Goal: Task Accomplishment & Management: Use online tool/utility

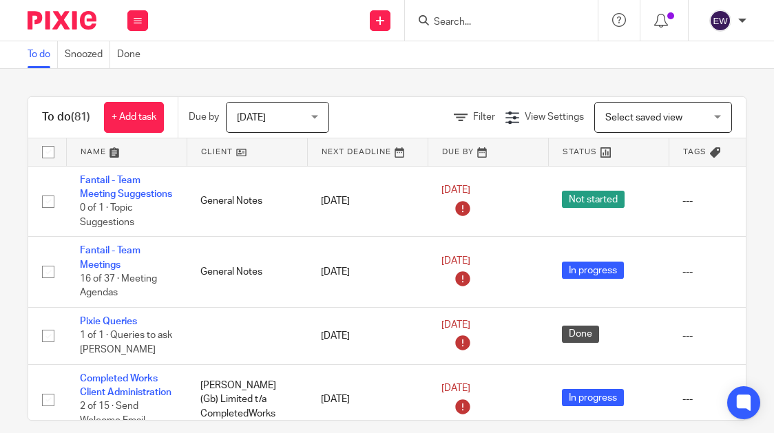
click at [488, 25] on input "Search" at bounding box center [494, 23] width 124 height 12
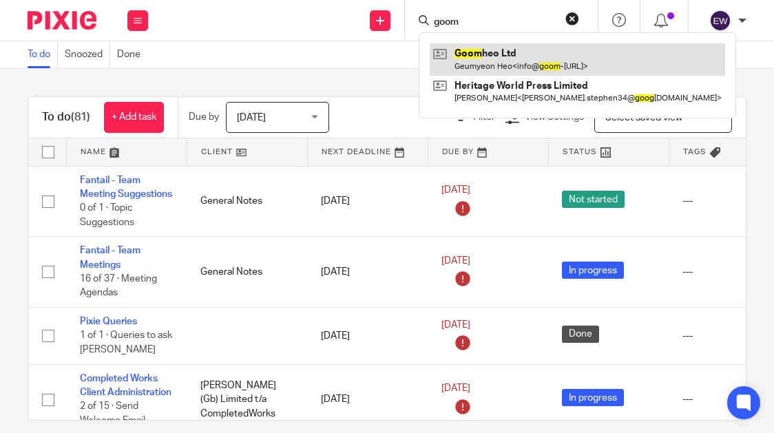
type input "goom"
click at [472, 59] on link at bounding box center [577, 59] width 295 height 32
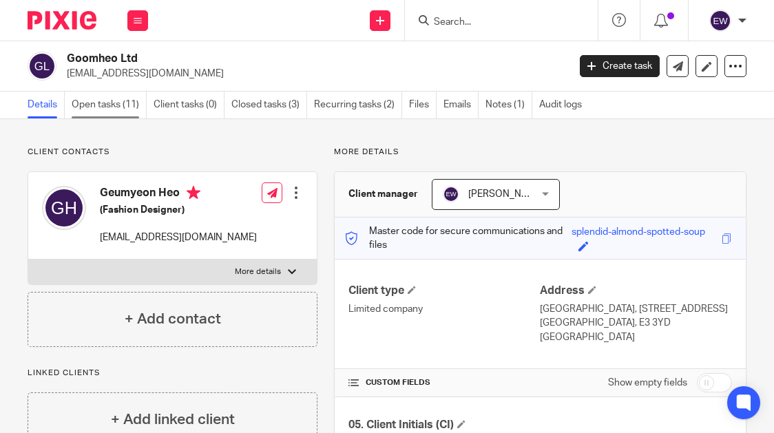
click at [118, 92] on link "Open tasks (11)" at bounding box center [109, 105] width 75 height 27
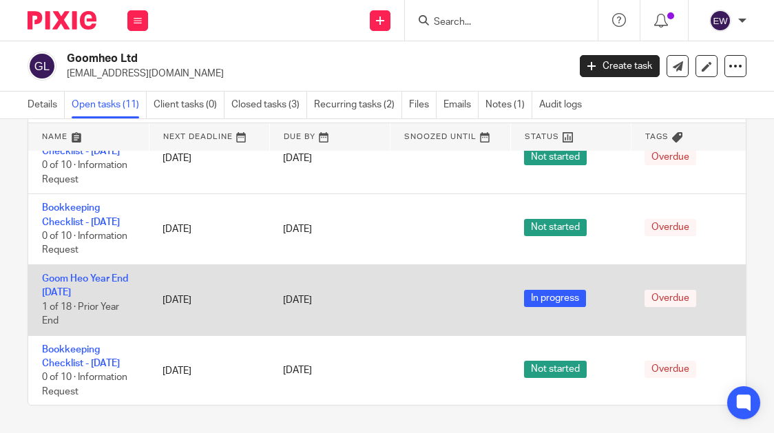
scroll to position [244, 0]
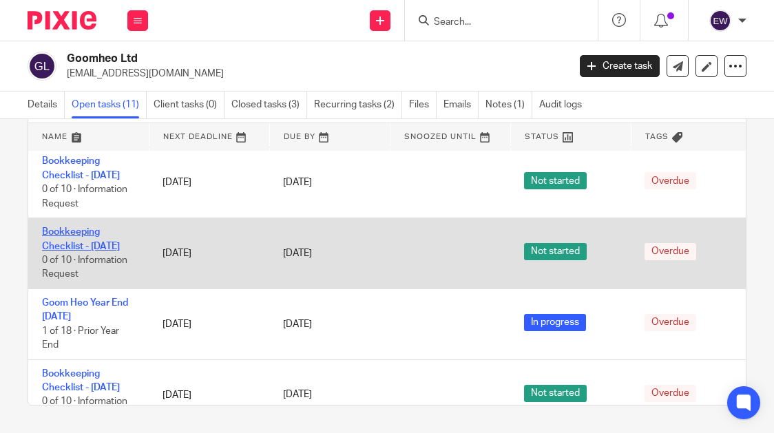
click at [86, 251] on link "Bookkeeping Checklist - June 2024" at bounding box center [81, 238] width 78 height 23
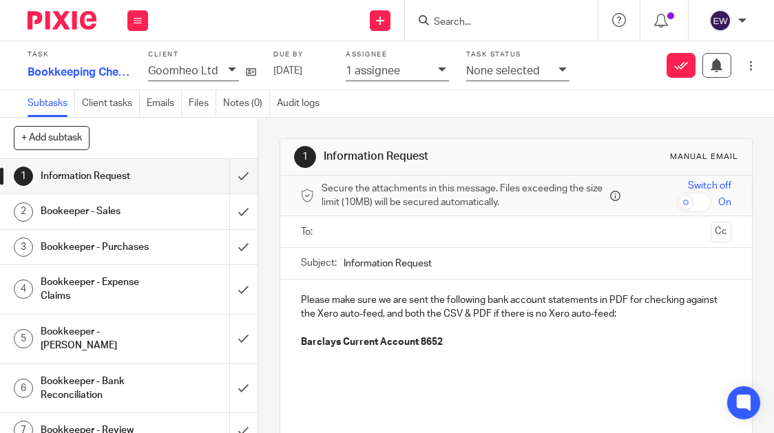
click at [129, 206] on h1 "Bookeeper - Sales" at bounding box center [99, 211] width 116 height 21
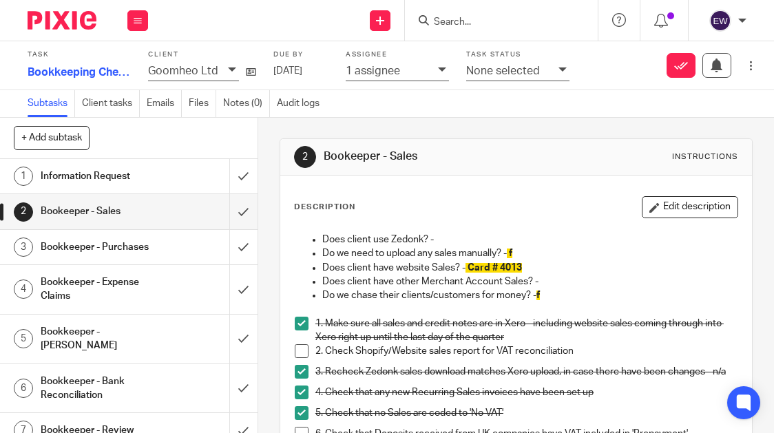
click at [165, 397] on div "Bookkeeper - Bank Reconciliation" at bounding box center [128, 388] width 175 height 35
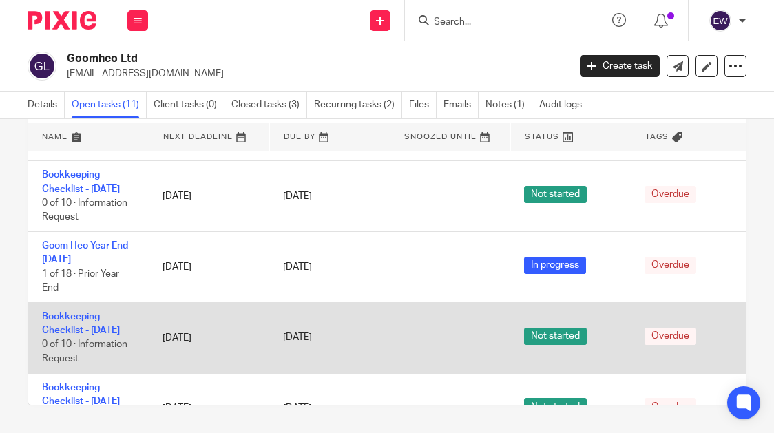
scroll to position [245, 0]
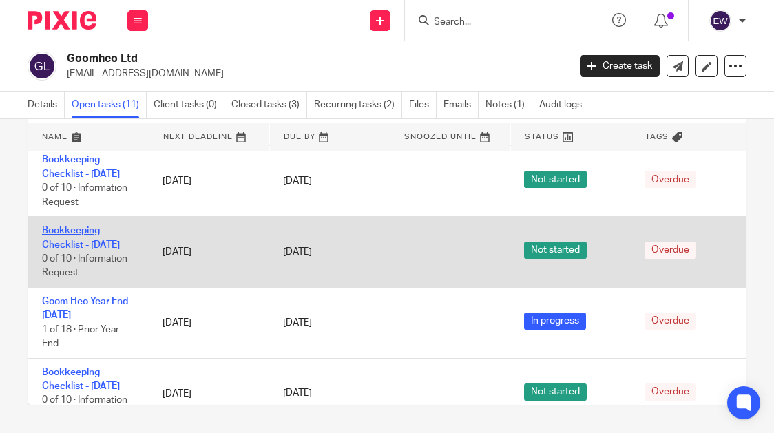
click at [106, 249] on link "Bookkeeping Checklist - [DATE]" at bounding box center [81, 237] width 78 height 23
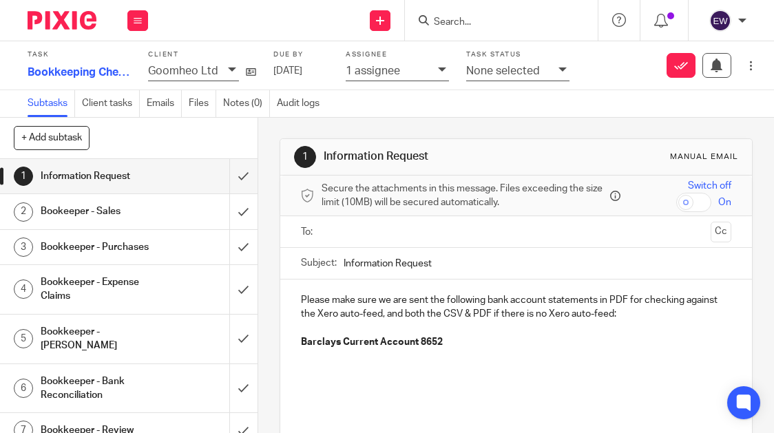
click at [143, 216] on h1 "Bookeeper - Sales" at bounding box center [99, 211] width 116 height 21
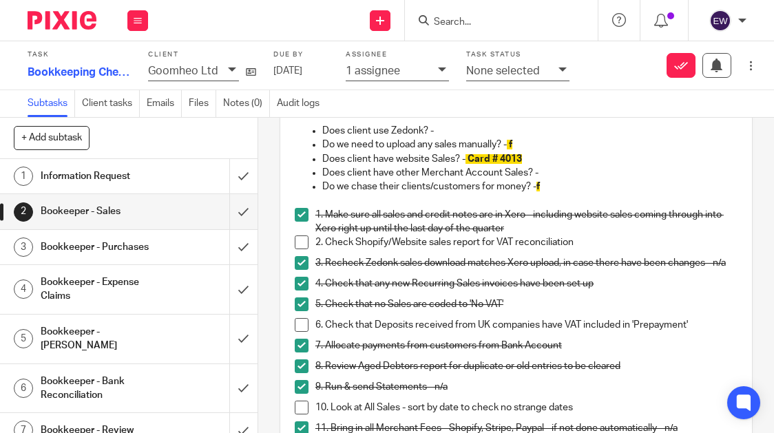
scroll to position [176, 0]
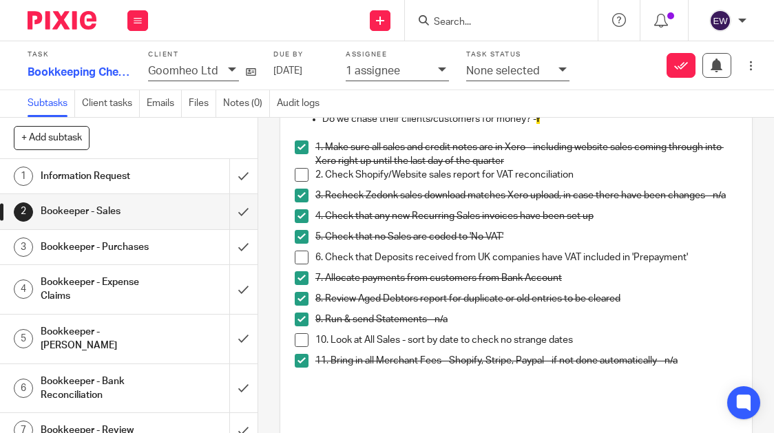
click at [121, 258] on h1 "Bookkeeper - Purchases" at bounding box center [99, 247] width 116 height 21
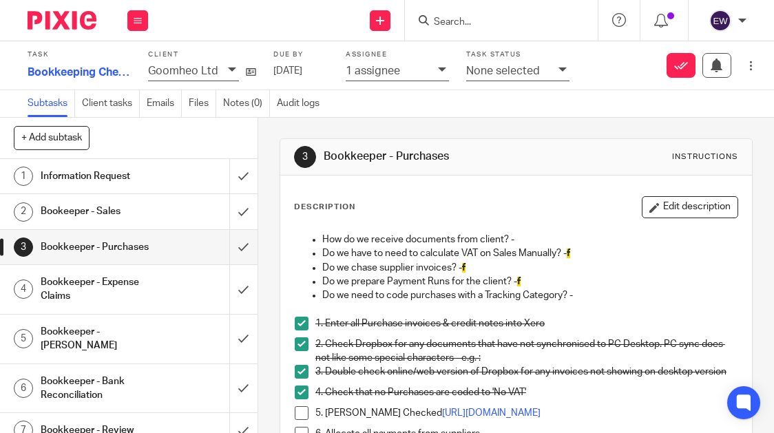
click at [150, 393] on div "Bookkeeper - Bank Reconciliation" at bounding box center [128, 388] width 175 height 35
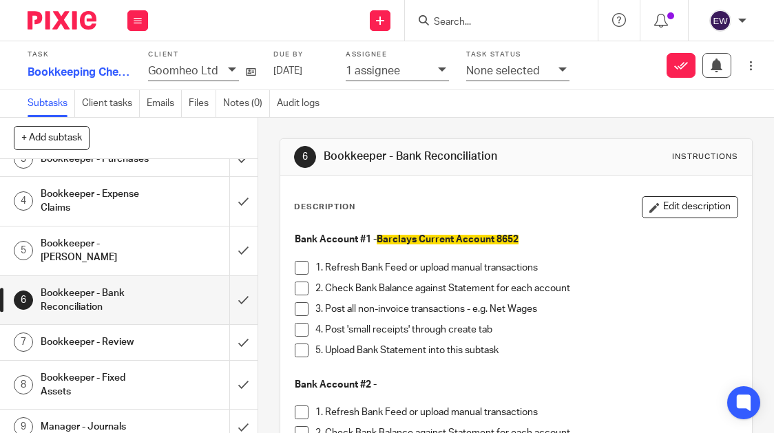
click at [295, 264] on span at bounding box center [302, 268] width 14 height 14
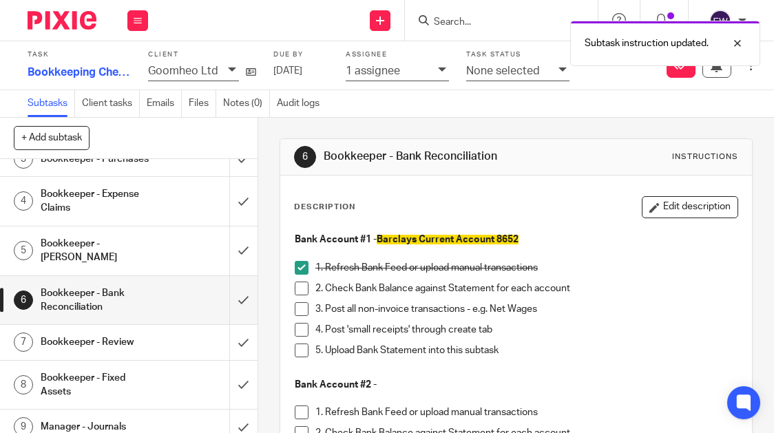
click at [295, 287] on span at bounding box center [302, 289] width 14 height 14
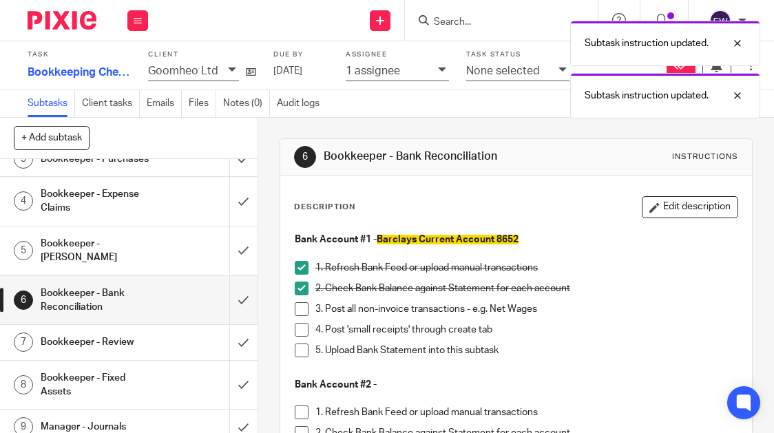
click at [295, 302] on span at bounding box center [302, 309] width 14 height 14
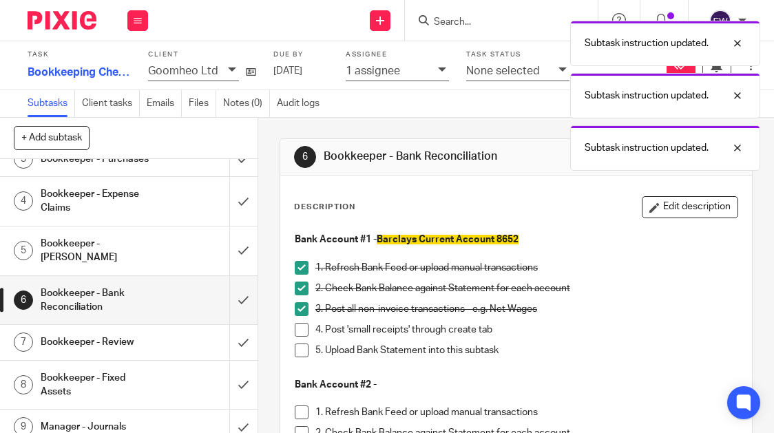
click at [299, 321] on li "3. Post all non-invoice transactions - e.g. Net Wages" at bounding box center [516, 312] width 443 height 21
click at [301, 344] on span at bounding box center [302, 351] width 14 height 14
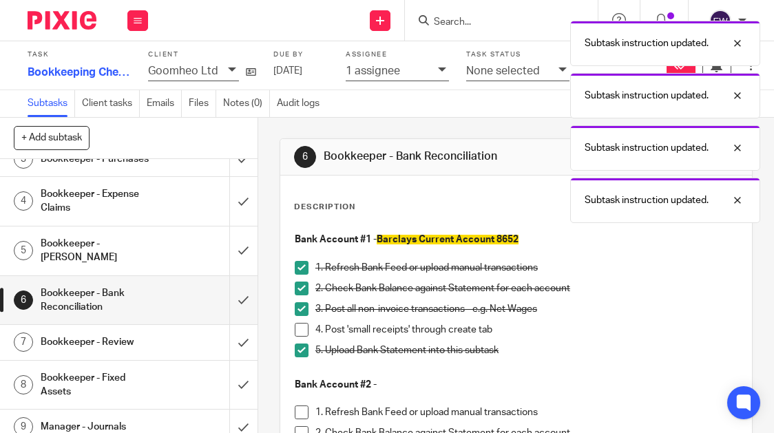
click at [301, 327] on span at bounding box center [302, 330] width 14 height 14
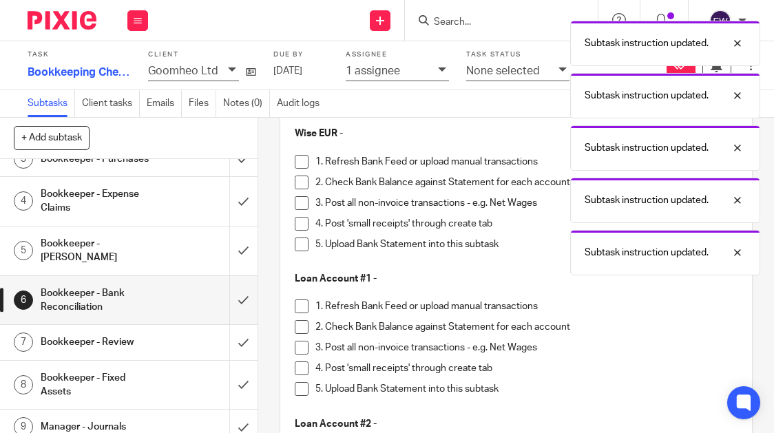
scroll to position [2000, 0]
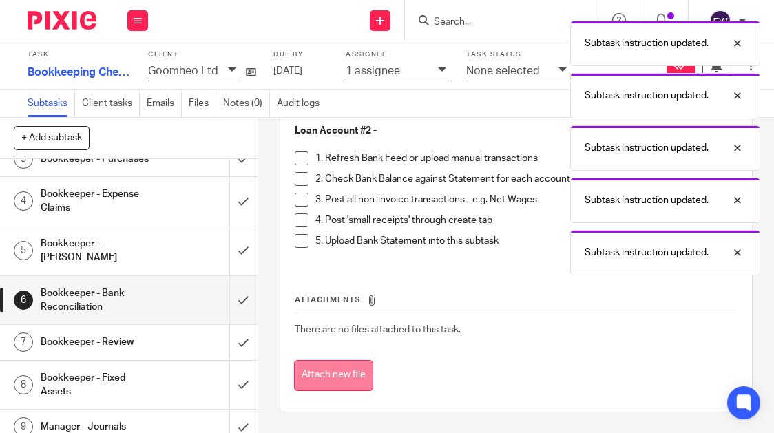
click at [316, 369] on button "Attach new file" at bounding box center [333, 375] width 79 height 31
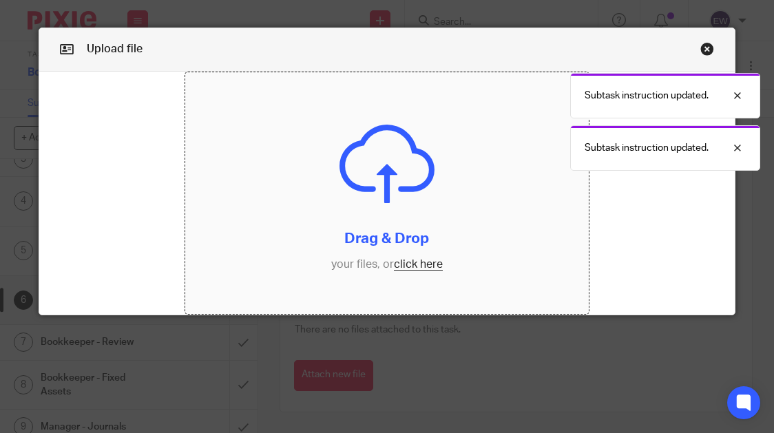
click at [426, 269] on input "file" at bounding box center [387, 193] width 404 height 242
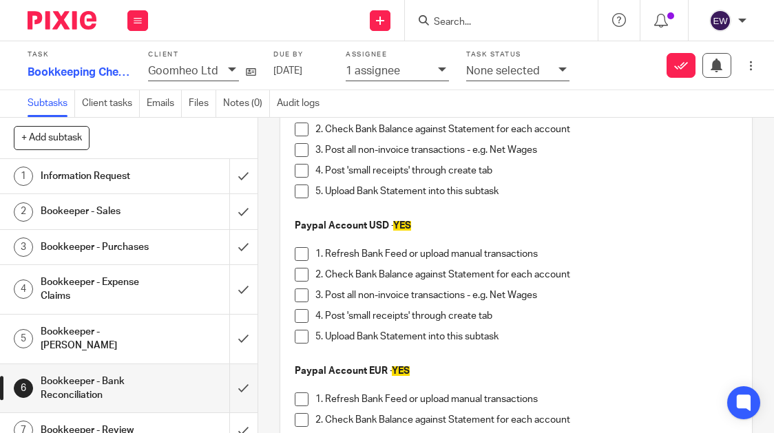
scroll to position [375, 0]
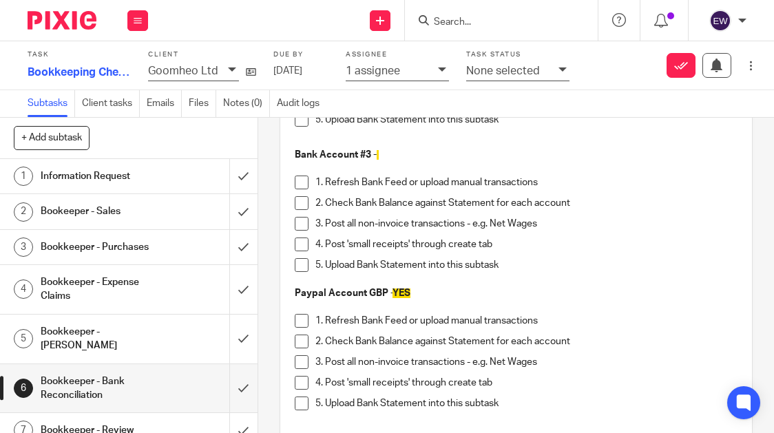
click at [302, 314] on span at bounding box center [302, 321] width 14 height 14
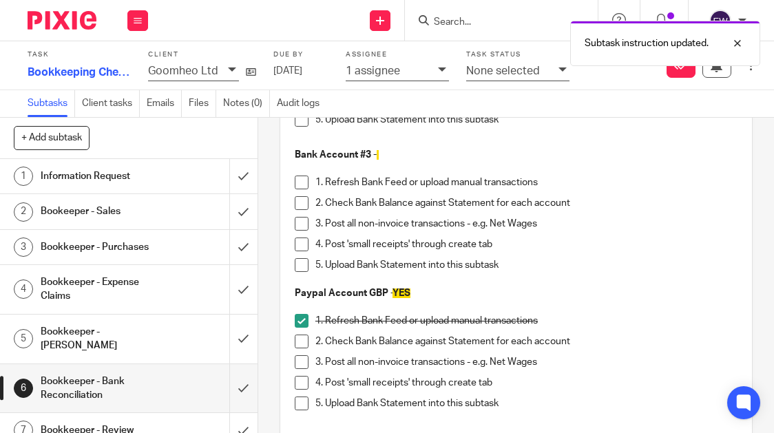
click at [295, 345] on span at bounding box center [302, 342] width 14 height 14
click at [295, 351] on li "2. Check Bank Balance against Statement for each account" at bounding box center [516, 345] width 443 height 21
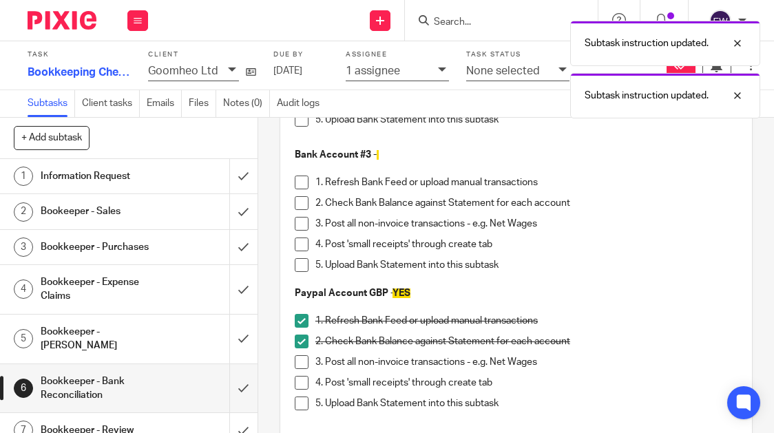
click at [297, 362] on span at bounding box center [302, 362] width 14 height 14
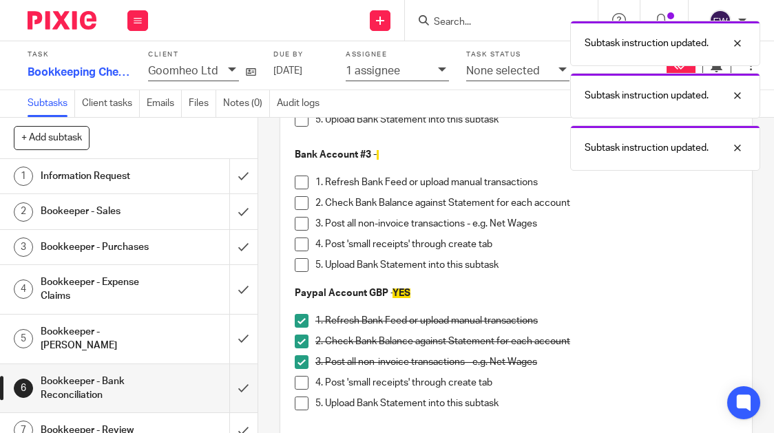
click at [298, 388] on span at bounding box center [302, 383] width 14 height 14
click at [295, 406] on span at bounding box center [302, 404] width 14 height 14
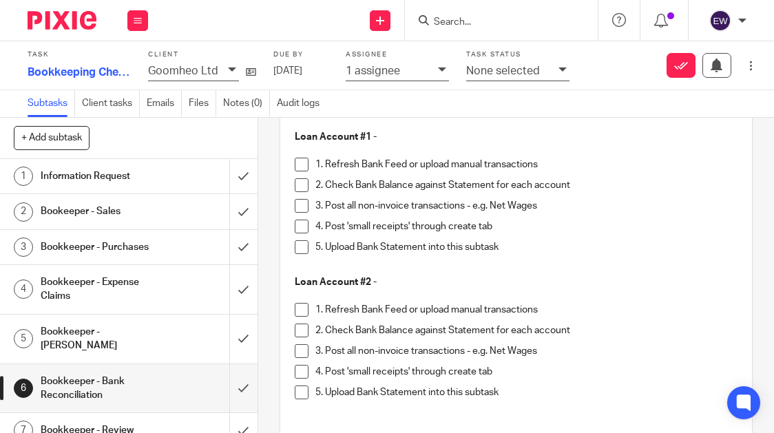
scroll to position [2000, 0]
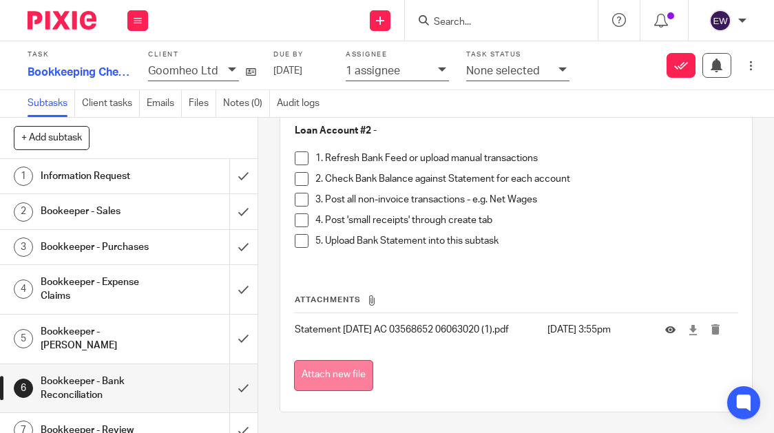
click at [357, 373] on button "Attach new file" at bounding box center [333, 375] width 79 height 31
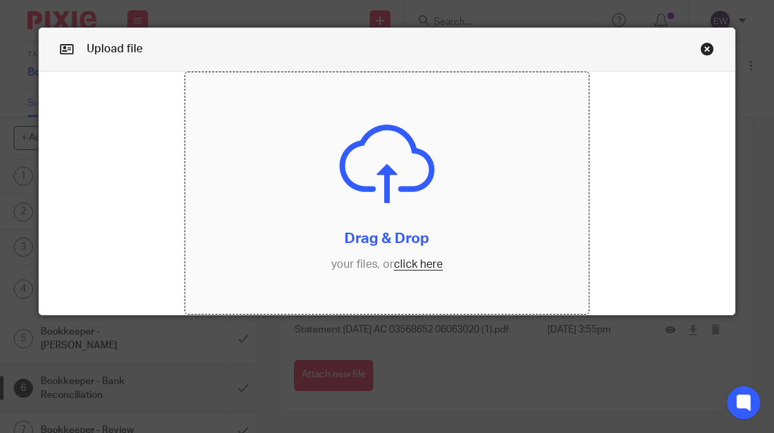
click at [412, 262] on input "file" at bounding box center [387, 193] width 404 height 242
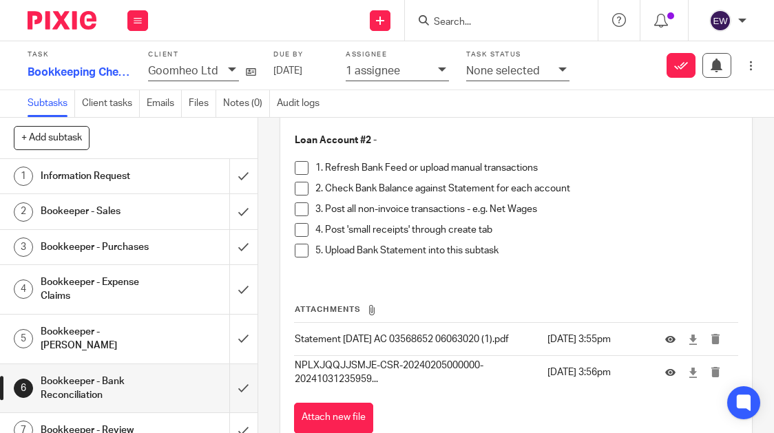
scroll to position [2033, 0]
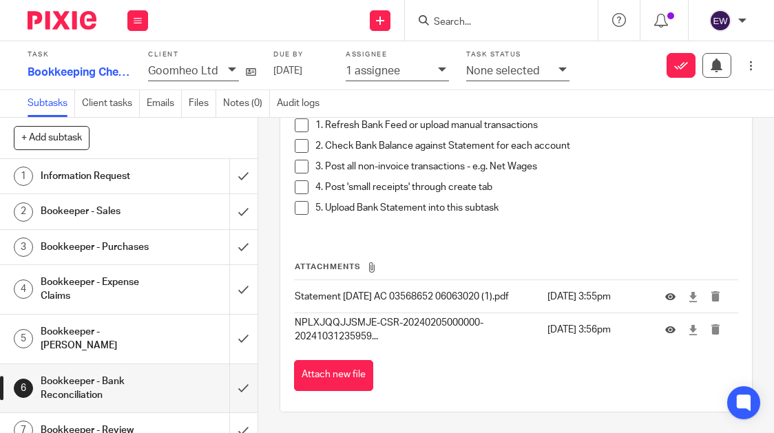
click at [131, 258] on h1 "Bookkeeper - Purchases" at bounding box center [99, 247] width 116 height 21
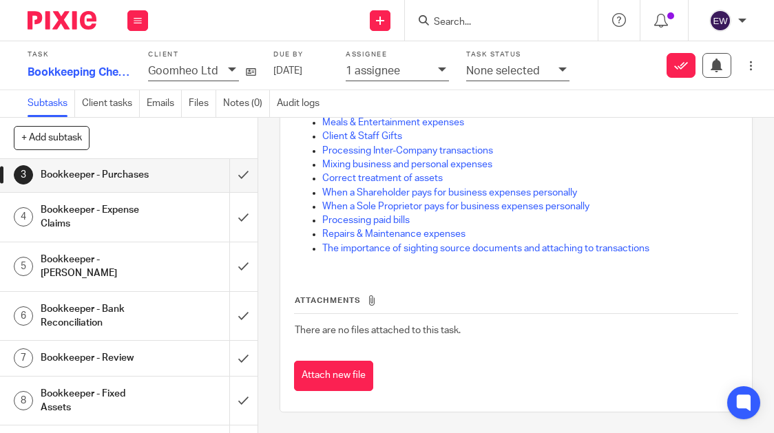
scroll to position [116, 0]
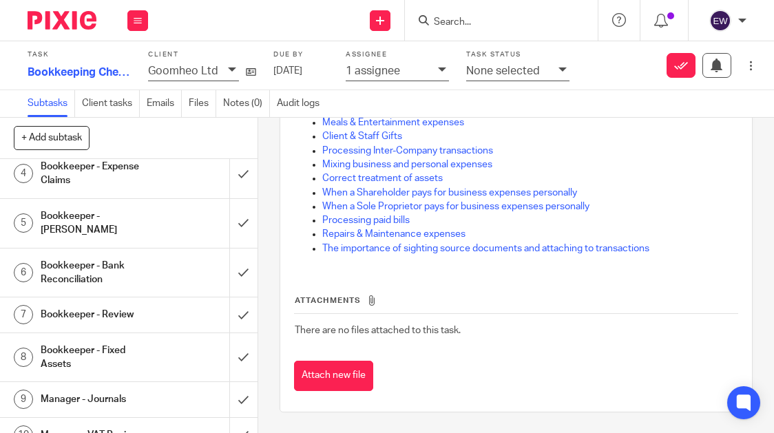
click at [132, 332] on link "7 Bookkeeper - Review" at bounding box center [114, 314] width 229 height 34
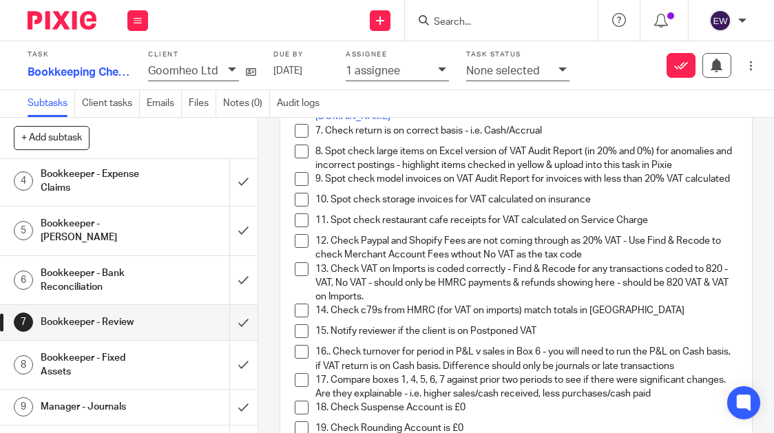
scroll to position [648, 0]
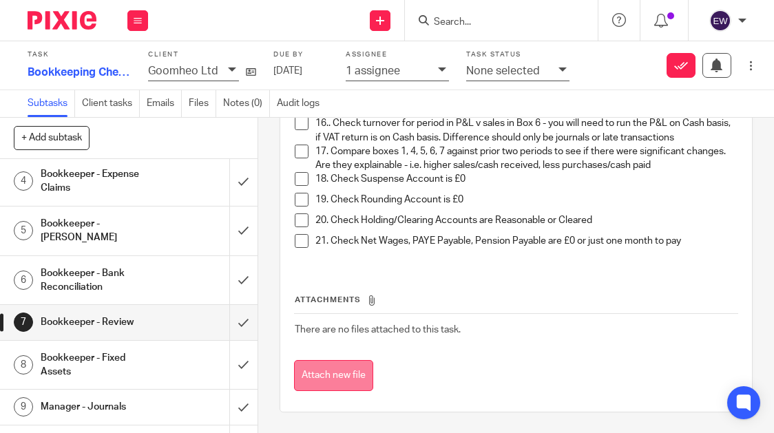
click at [356, 370] on button "Attach new file" at bounding box center [333, 375] width 79 height 31
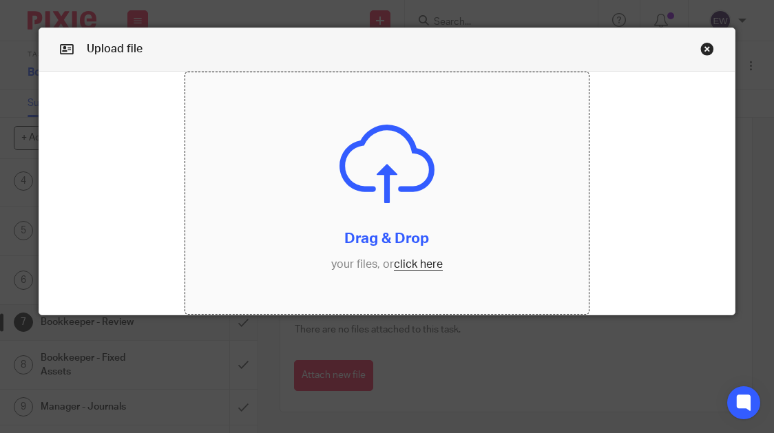
click at [420, 267] on input "file" at bounding box center [387, 193] width 404 height 242
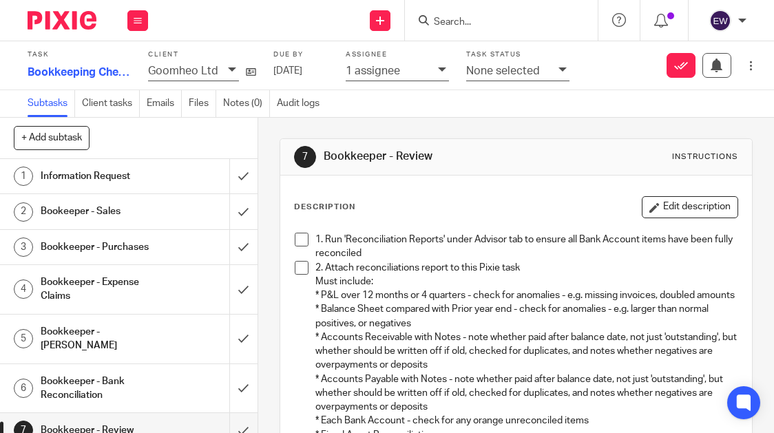
click at [297, 233] on span at bounding box center [302, 240] width 14 height 14
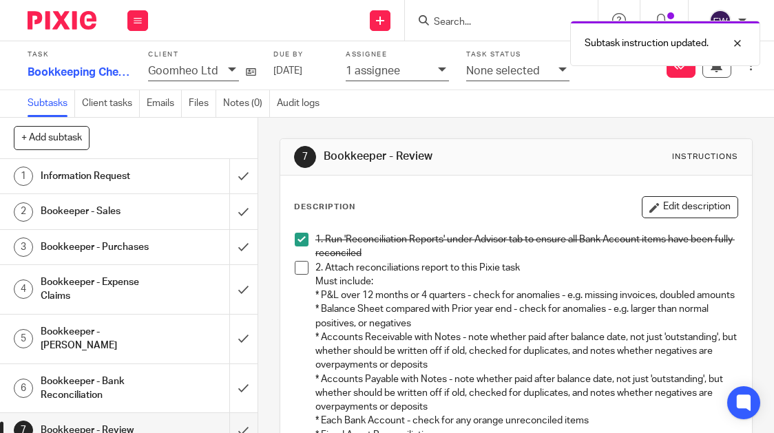
scroll to position [21, 0]
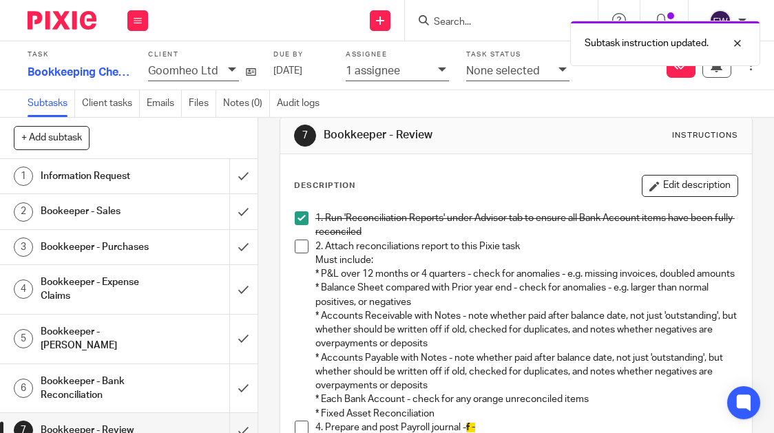
click at [295, 242] on span at bounding box center [302, 247] width 14 height 14
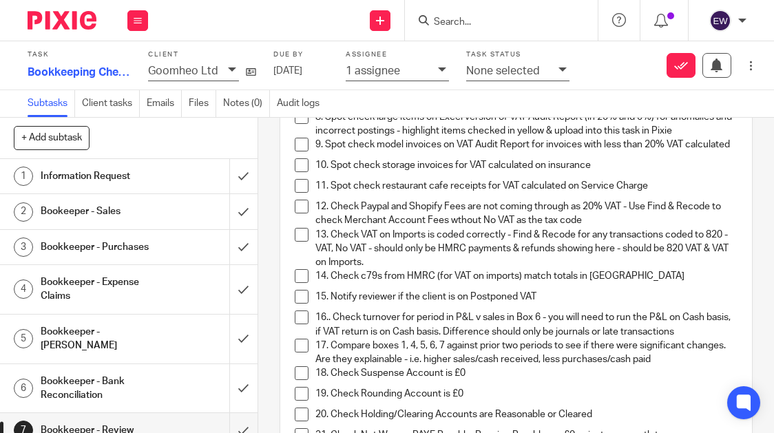
scroll to position [423, 0]
click at [307, 289] on li "14. Check c79s from HMRC (for VAT on imports) match totals in [GEOGRAPHIC_DATA]" at bounding box center [516, 279] width 443 height 21
click at [297, 241] on span at bounding box center [302, 234] width 14 height 14
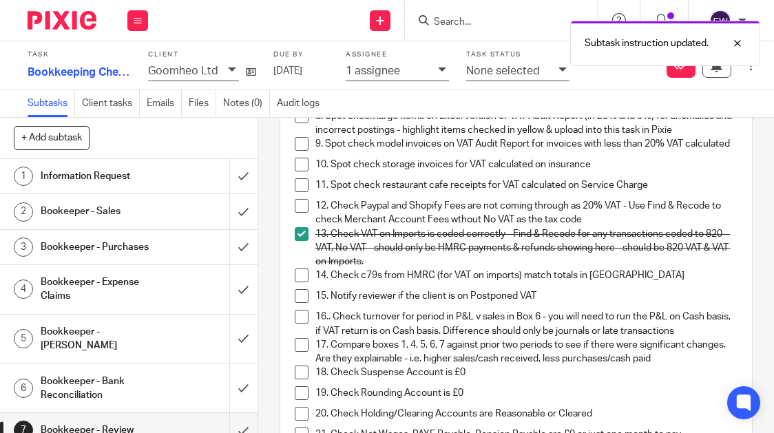
scroll to position [426, 0]
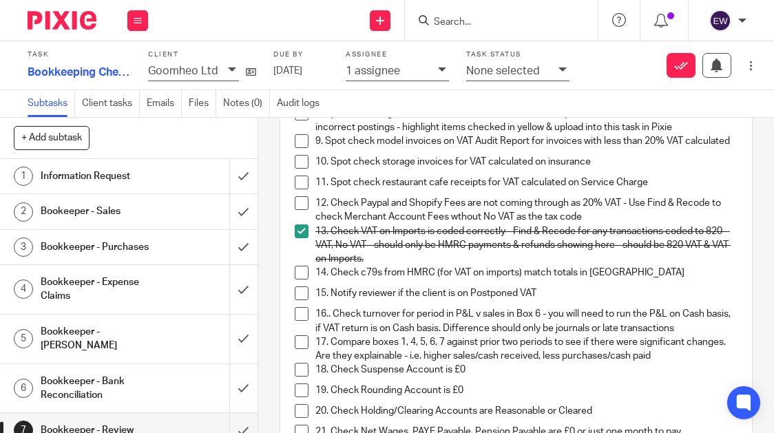
click at [297, 210] on span at bounding box center [302, 203] width 14 height 14
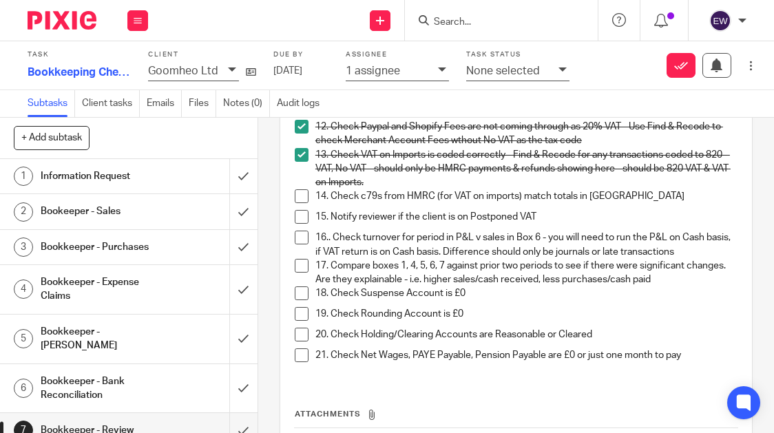
scroll to position [482, 0]
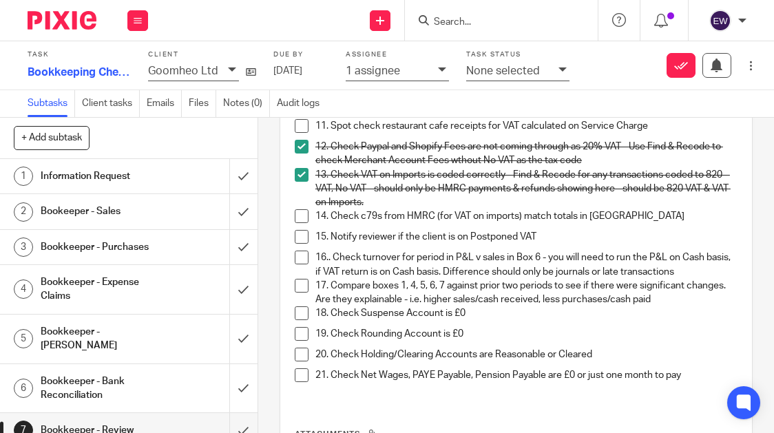
click at [295, 320] on span at bounding box center [302, 313] width 14 height 14
click at [300, 341] on span at bounding box center [302, 334] width 14 height 14
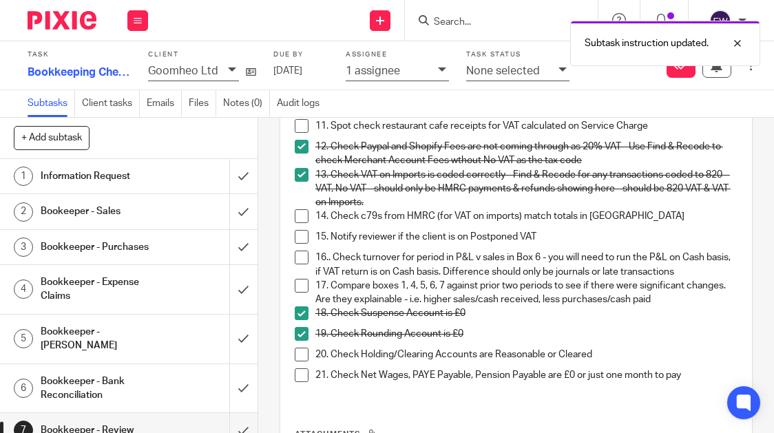
scroll to position [500, 0]
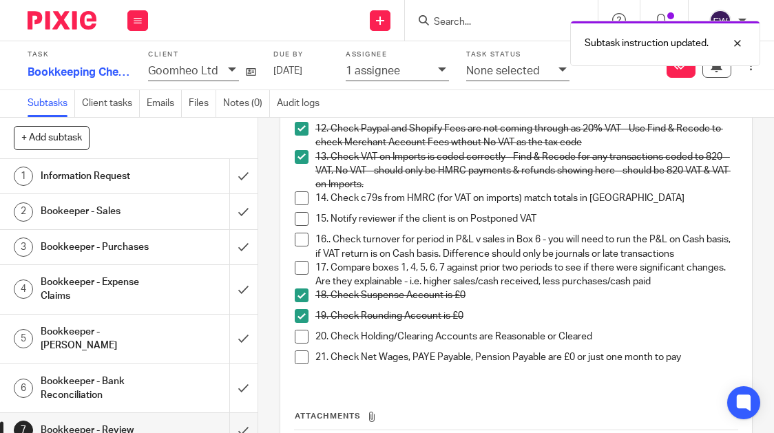
click at [600, 323] on p "19. Check Rounding Account is £0" at bounding box center [526, 316] width 422 height 14
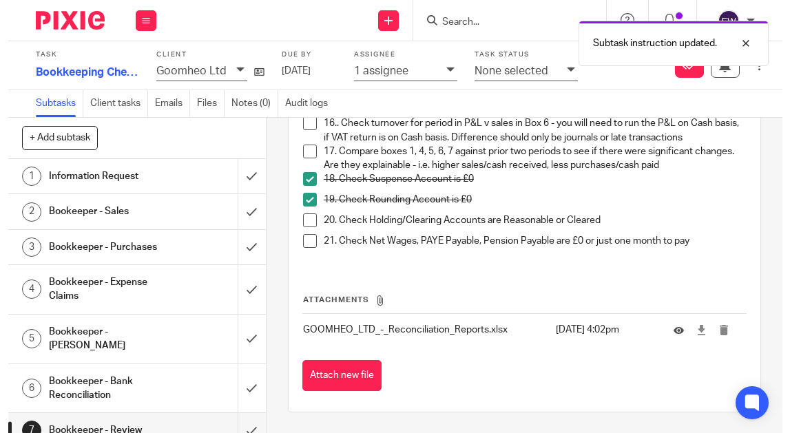
scroll to position [648, 0]
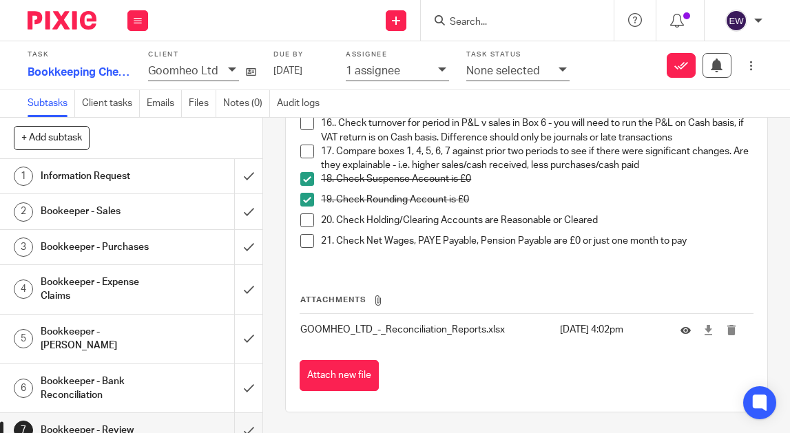
click at [303, 172] on span at bounding box center [307, 179] width 14 height 14
click at [575, 156] on p "17. Compare boxes 1, 4, 5, 6, 7 against prior two periods to see if there were …" at bounding box center [537, 159] width 432 height 28
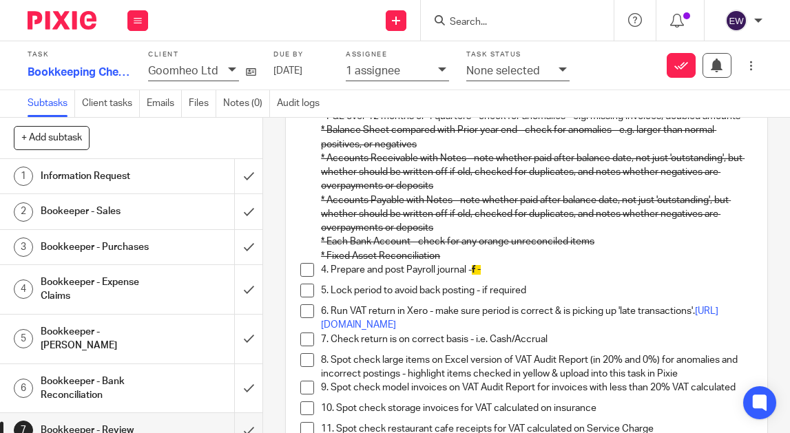
scroll to position [0, 0]
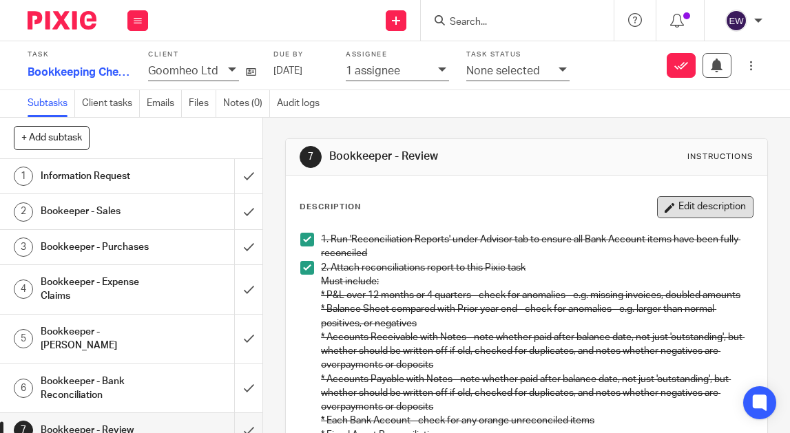
click at [711, 208] on button "Edit description" at bounding box center [705, 207] width 96 height 22
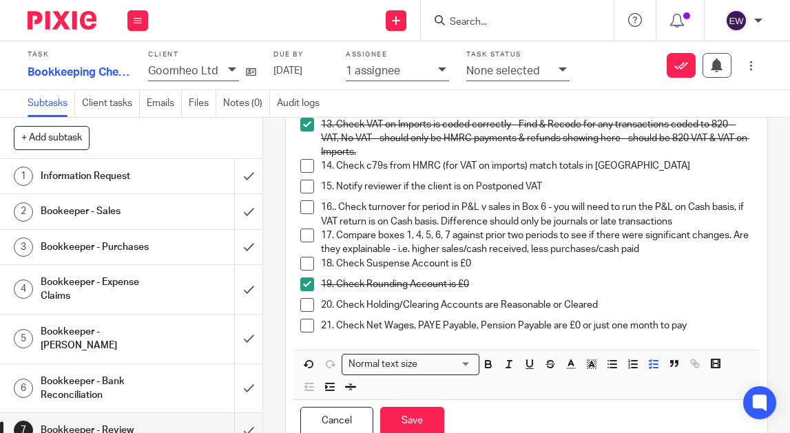
scroll to position [605, 0]
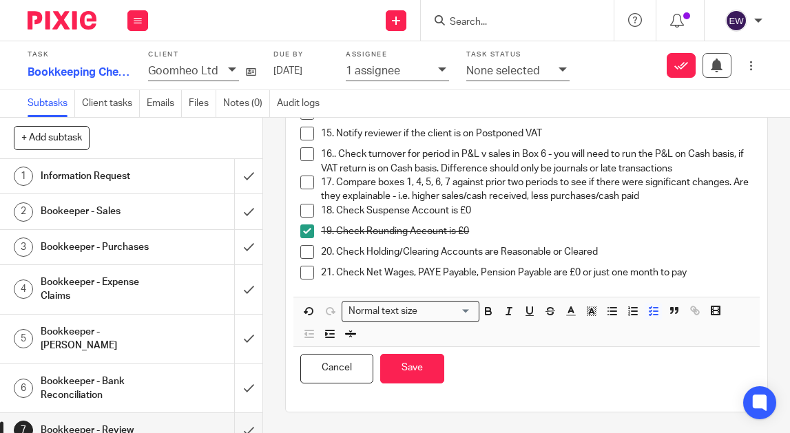
click at [514, 205] on p "18. Check Suspense Account is £0" at bounding box center [537, 211] width 432 height 14
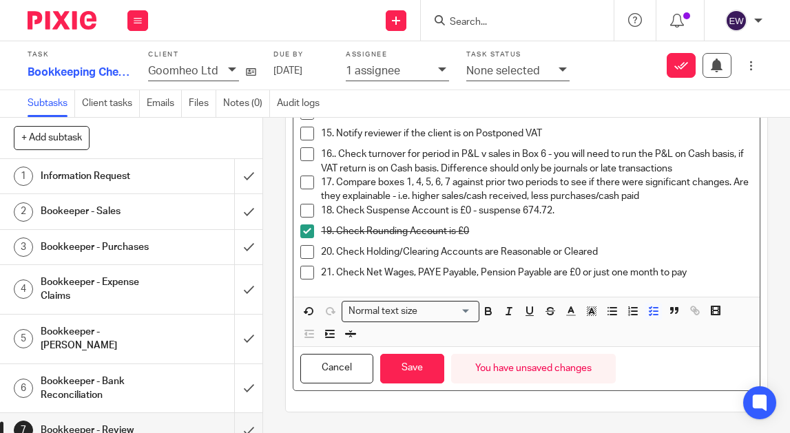
click at [519, 204] on p "18. Check Suspense Account is £0 - suspense 674.72." at bounding box center [537, 211] width 432 height 14
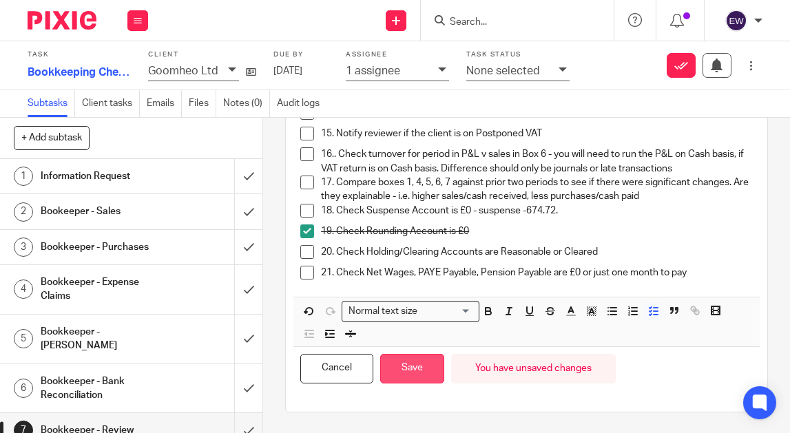
click at [407, 366] on button "Save" at bounding box center [412, 369] width 64 height 30
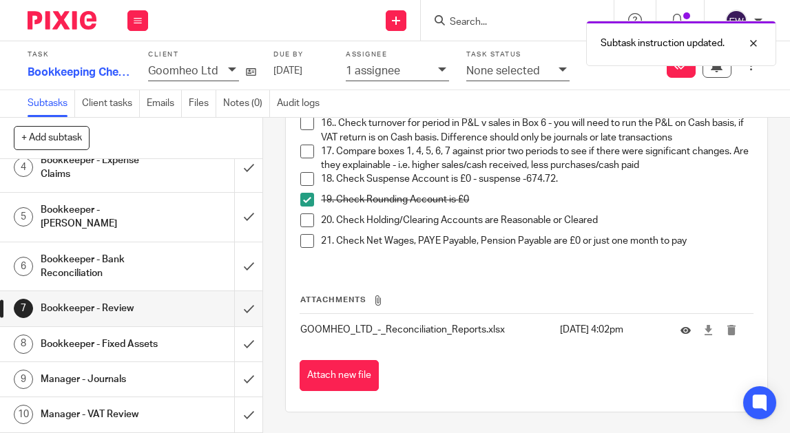
scroll to position [132, 0]
click at [160, 409] on div "Manager - VAT Review" at bounding box center [131, 414] width 180 height 21
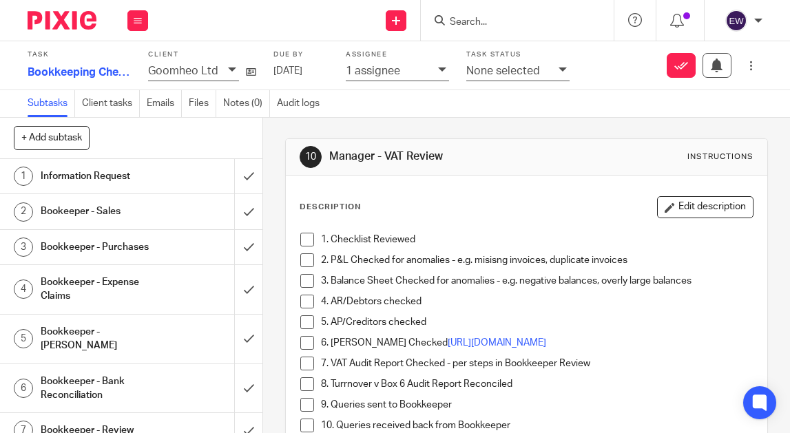
click at [463, 19] on input "Search" at bounding box center [510, 23] width 124 height 12
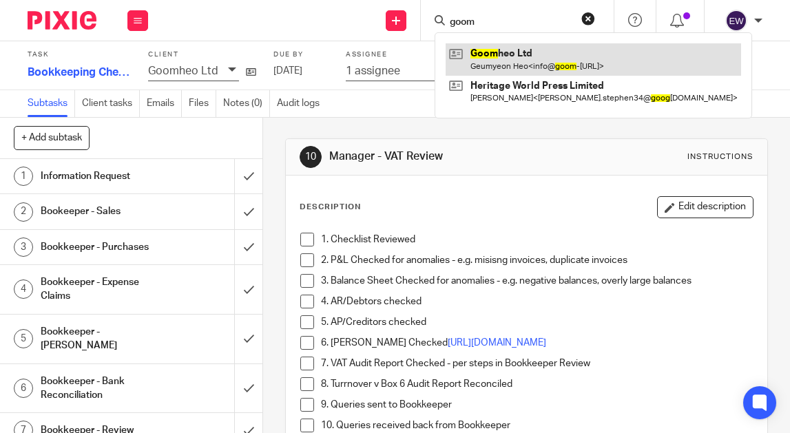
type input "goom"
click at [466, 70] on link at bounding box center [593, 59] width 295 height 32
click at [492, 64] on link at bounding box center [593, 59] width 295 height 32
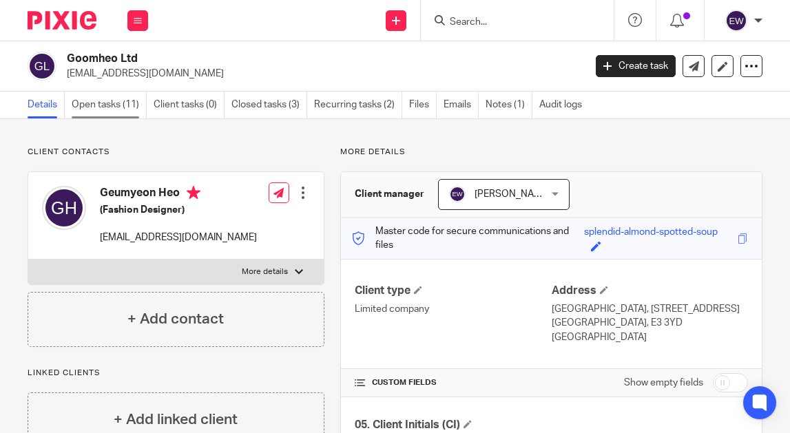
click at [126, 102] on link "Open tasks (11)" at bounding box center [109, 105] width 75 height 27
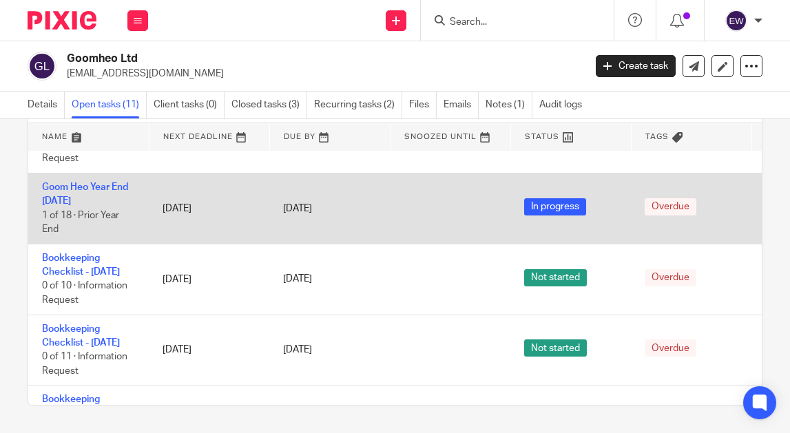
scroll to position [361, 0]
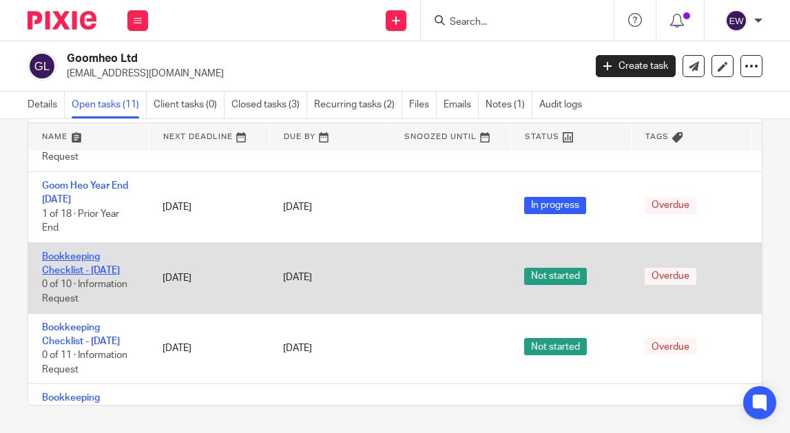
click at [118, 275] on link "Bookkeeping Checklist - [DATE]" at bounding box center [81, 263] width 78 height 23
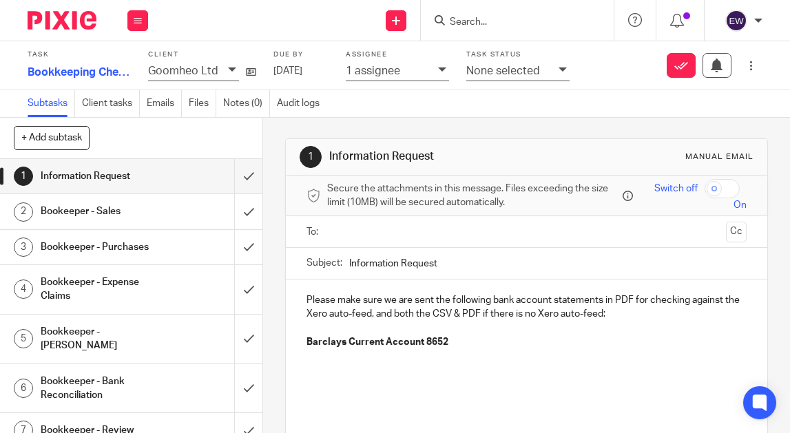
click at [167, 217] on div "Bookeeper - Sales" at bounding box center [131, 211] width 180 height 21
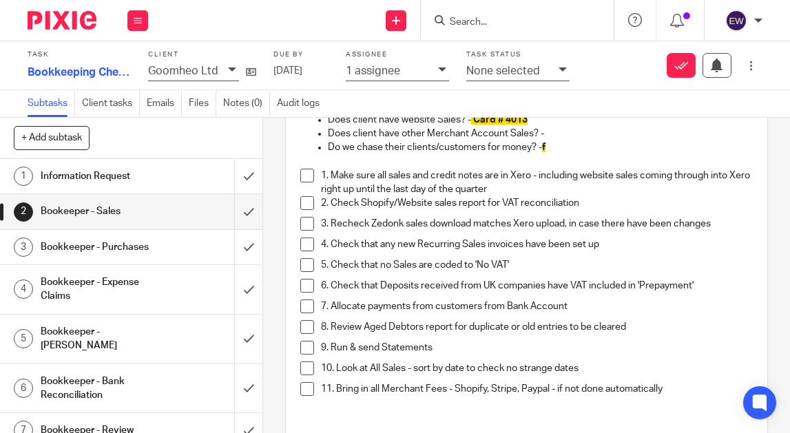
scroll to position [205, 0]
